Goal: Information Seeking & Learning: Stay updated

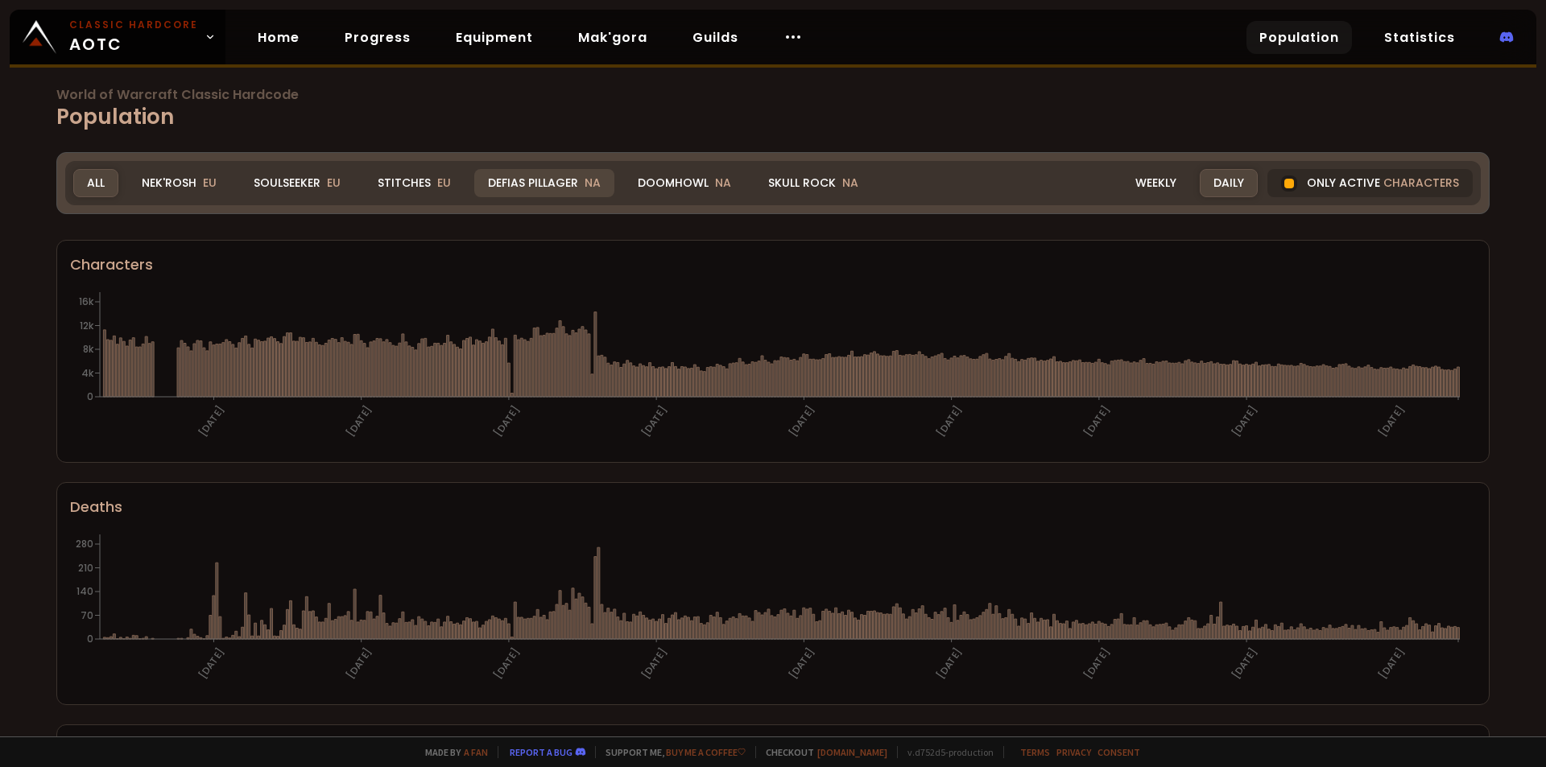
click at [547, 174] on div "Defias Pillager NA" at bounding box center [544, 183] width 140 height 28
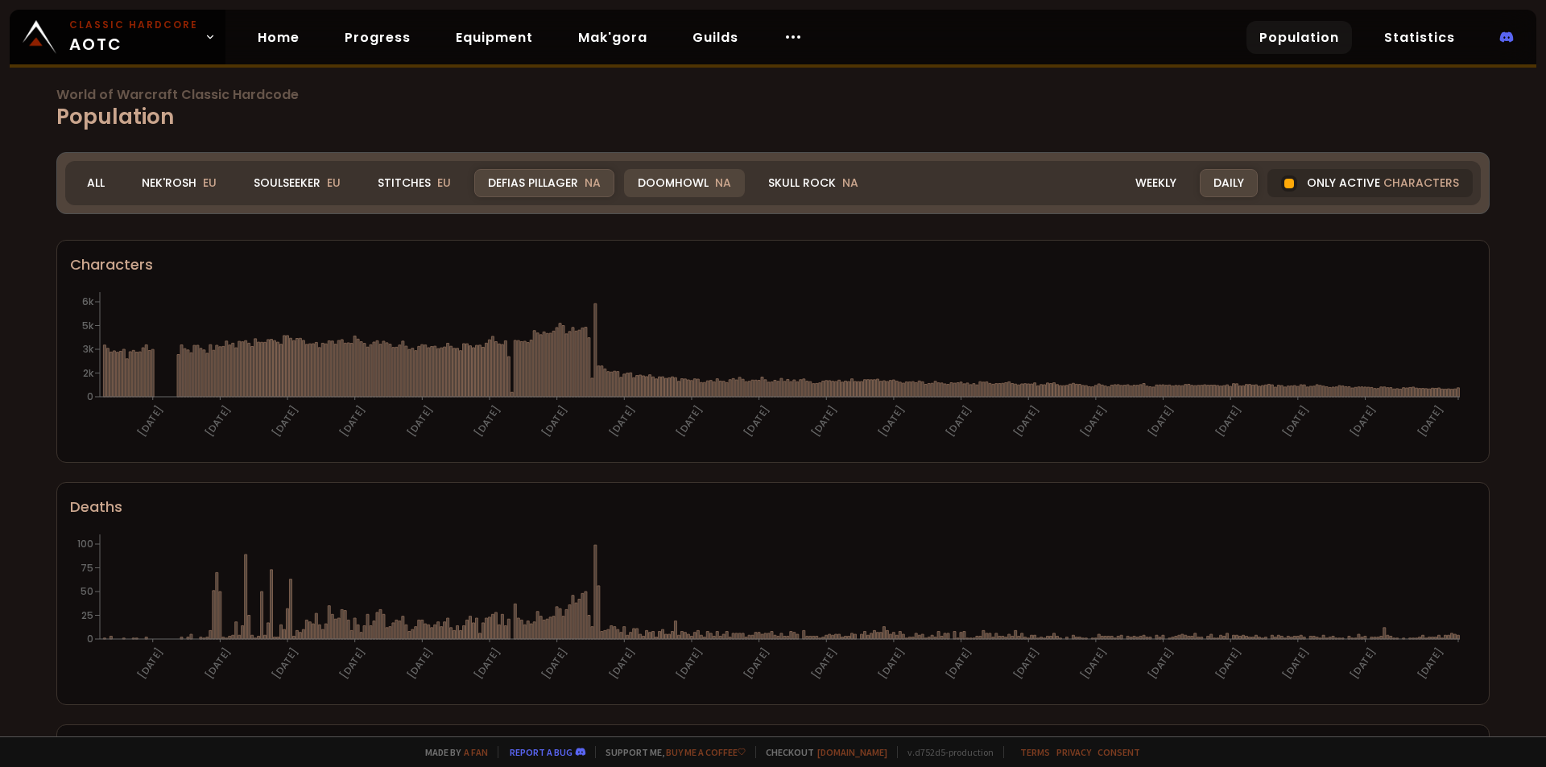
click at [679, 182] on div "Doomhowl NA" at bounding box center [684, 183] width 121 height 28
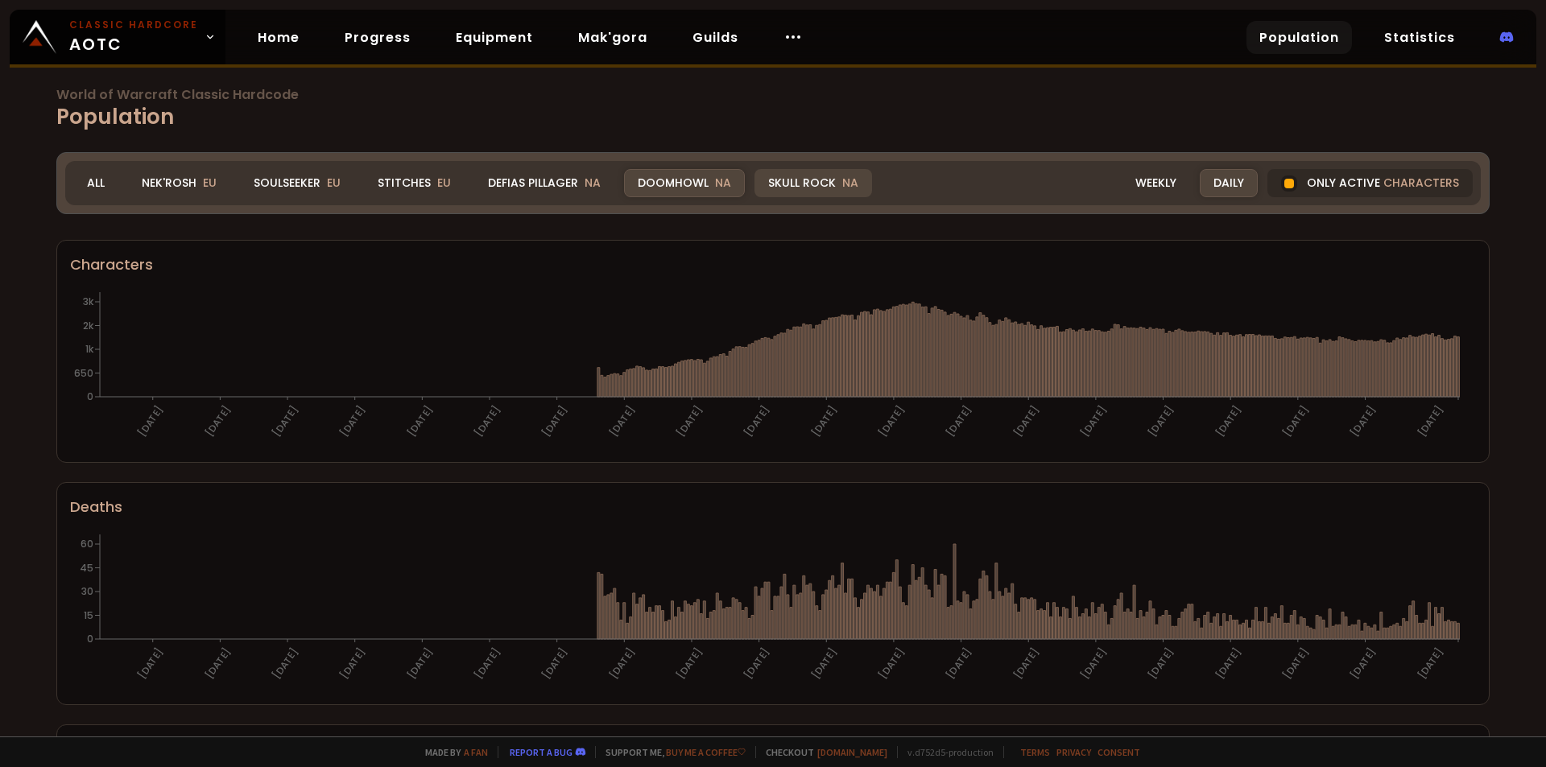
click at [785, 182] on div "Skull Rock NA" at bounding box center [813, 183] width 118 height 28
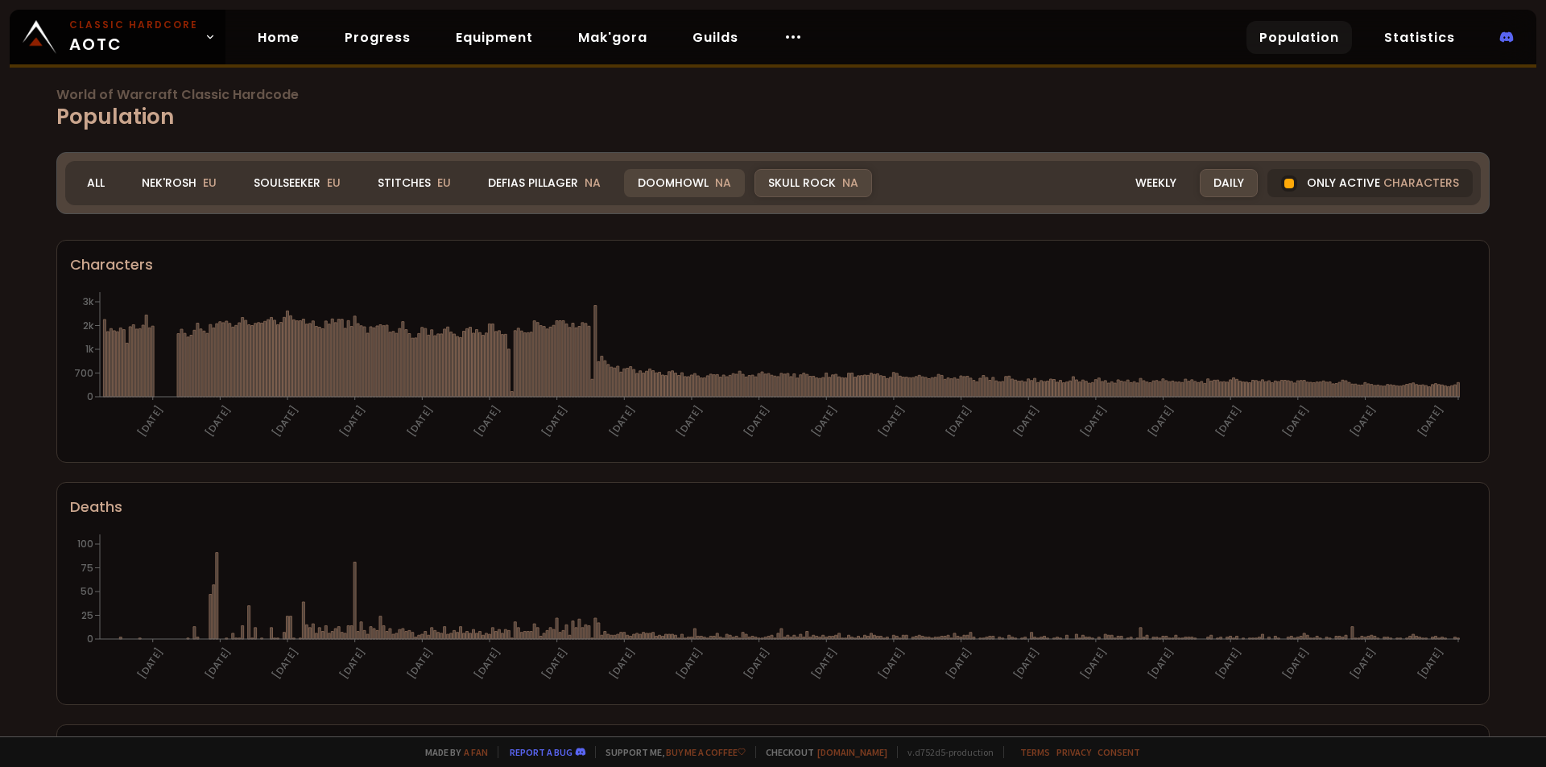
click at [666, 182] on div "Doomhowl NA" at bounding box center [684, 183] width 121 height 28
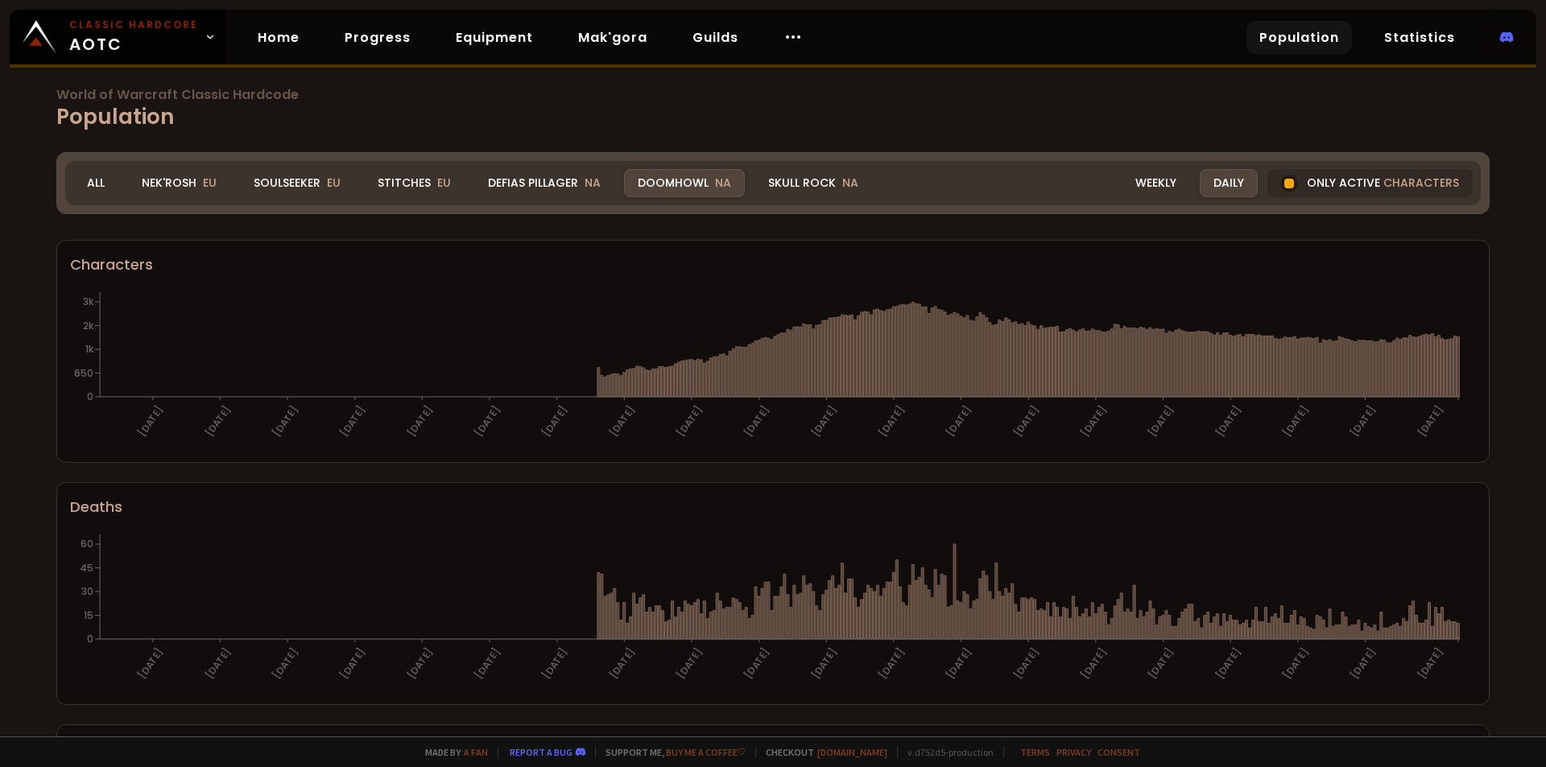
click at [1206, 182] on div "Daily" at bounding box center [1229, 183] width 58 height 28
click at [1151, 180] on div "Weekly" at bounding box center [1156, 183] width 68 height 28
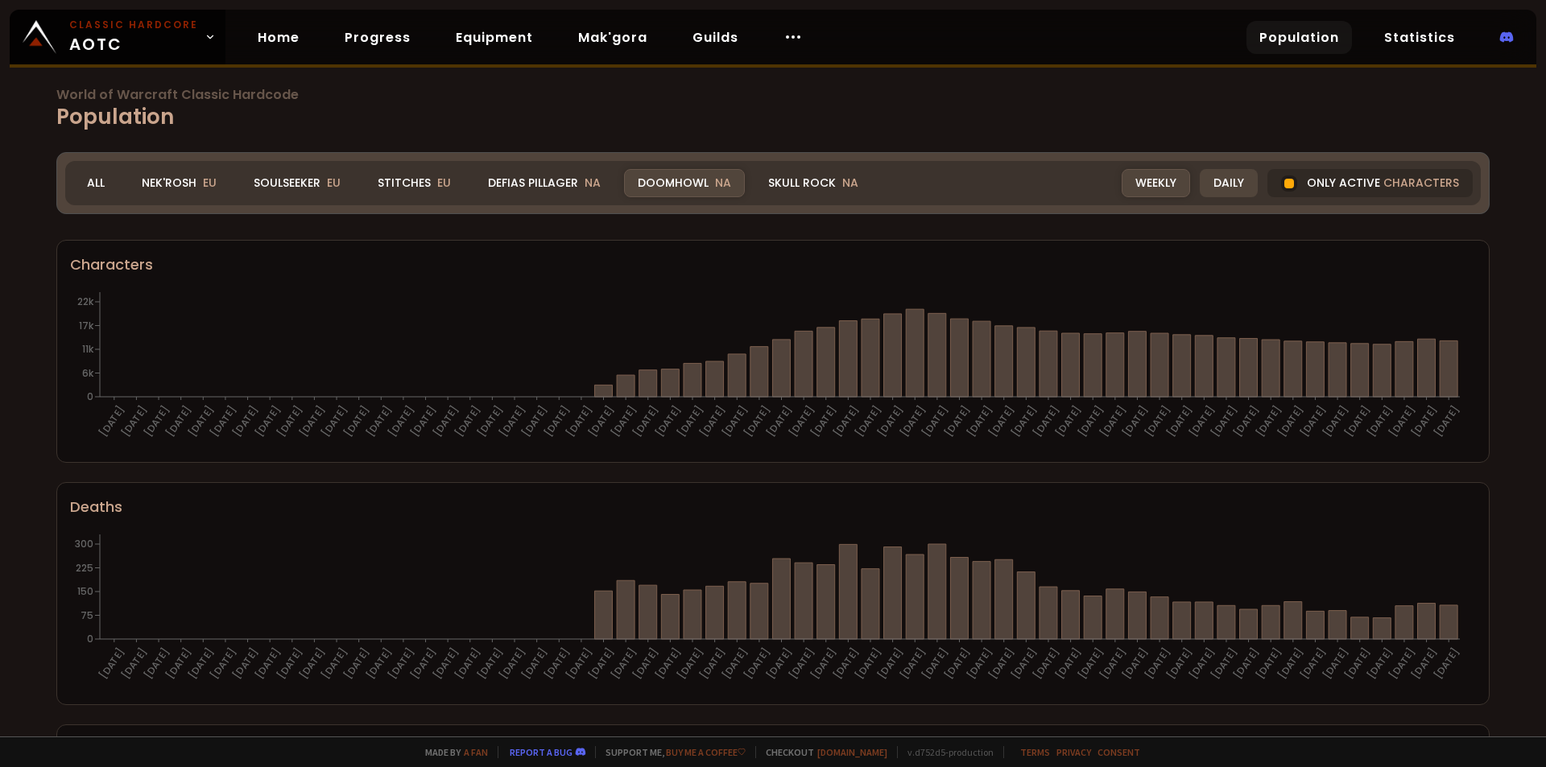
click at [1200, 183] on div "Daily" at bounding box center [1229, 183] width 58 height 28
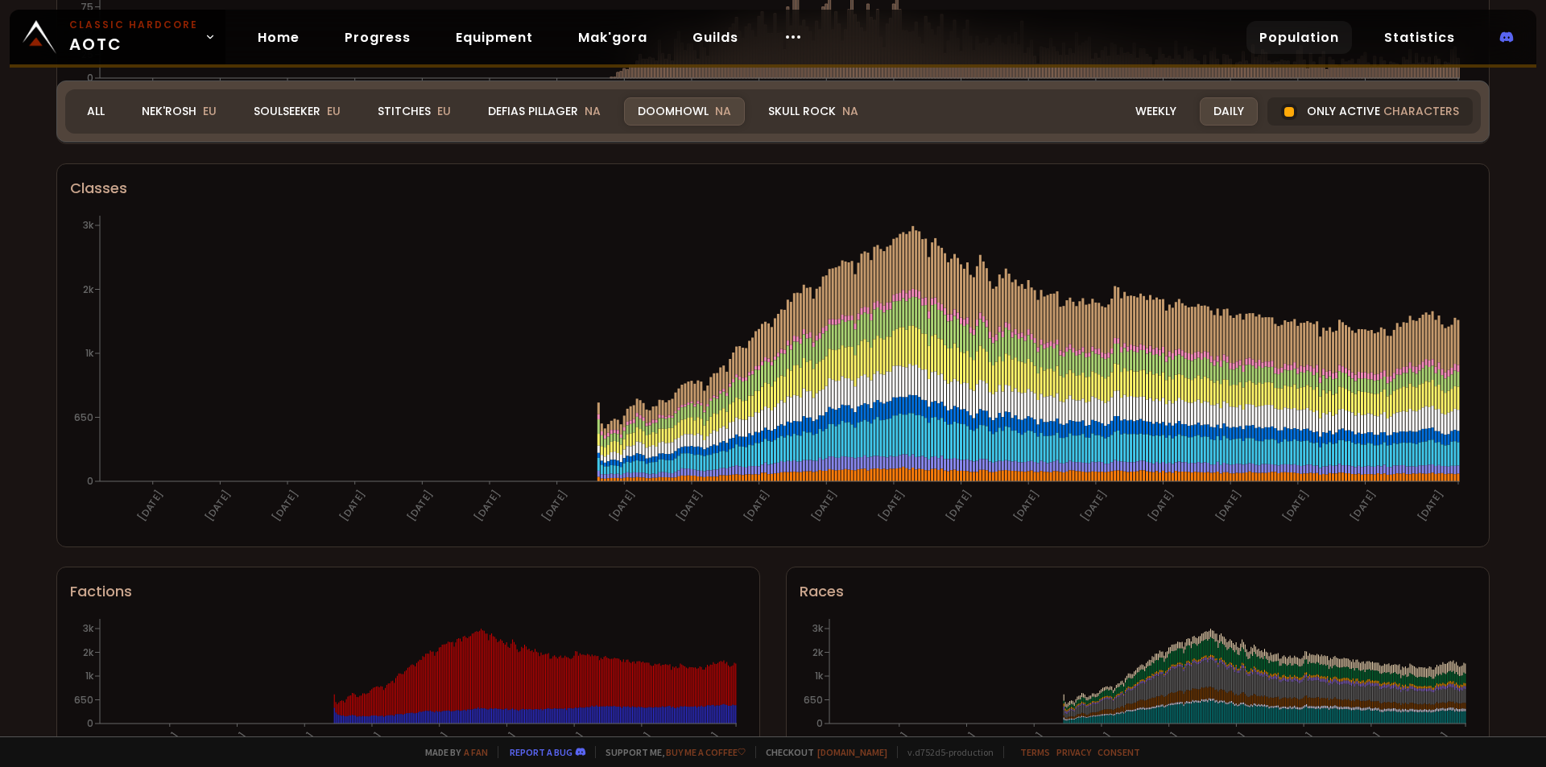
scroll to position [805, 0]
